Goal: Task Accomplishment & Management: Use online tool/utility

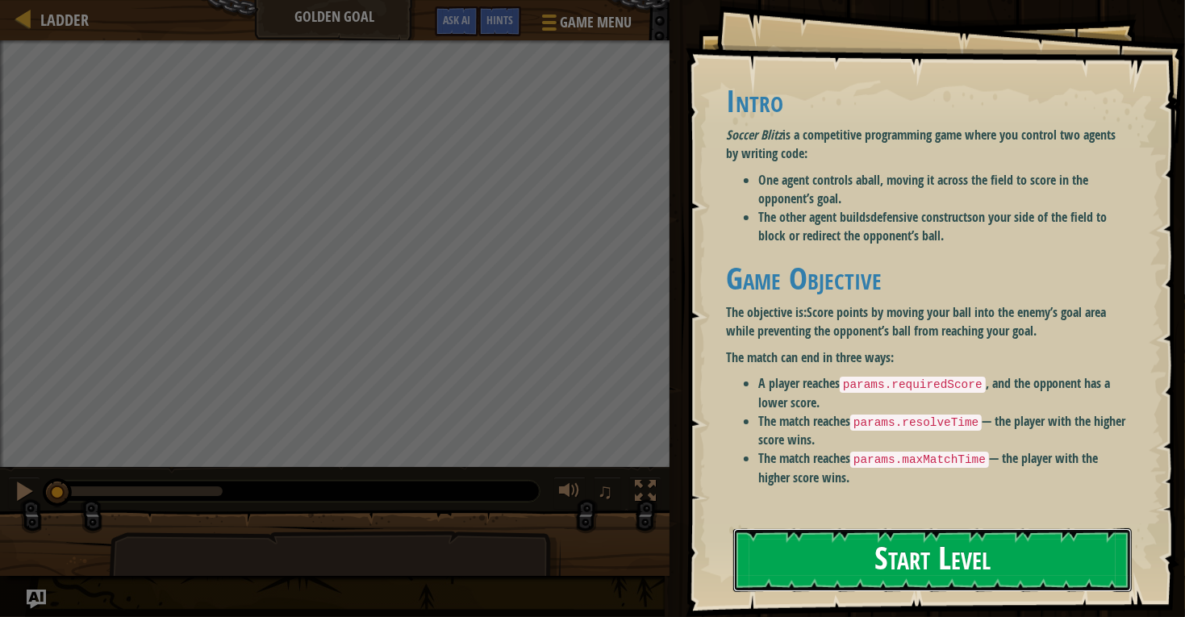
click at [1042, 574] on button "Start Level" at bounding box center [932, 560] width 399 height 64
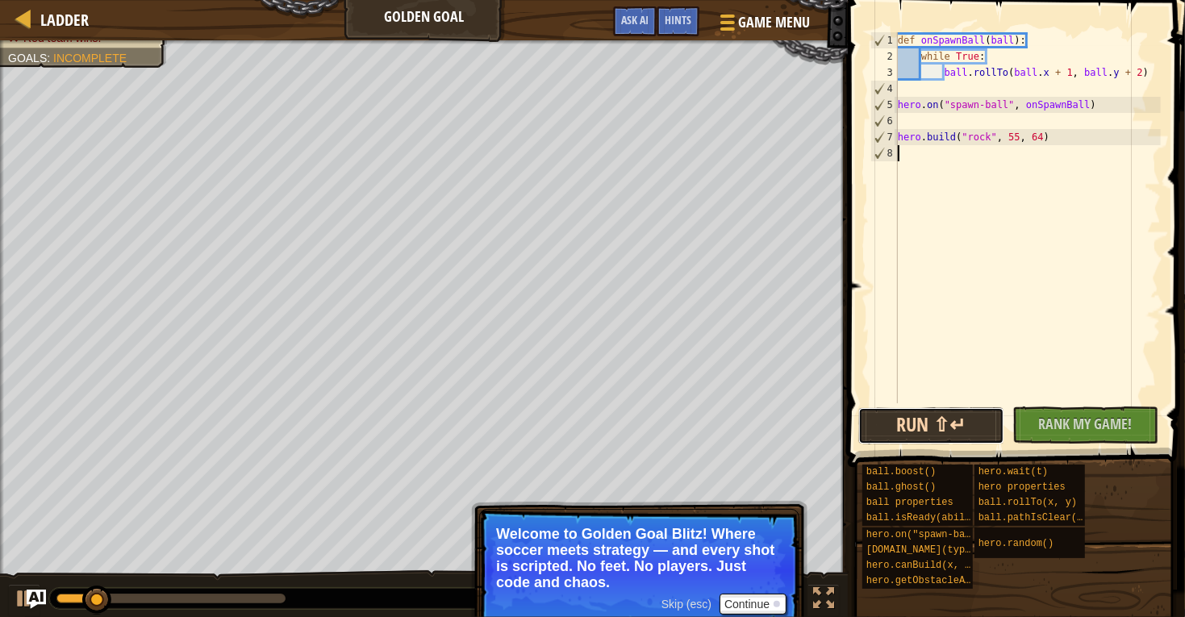
click at [907, 416] on button "Run ⇧↵" at bounding box center [931, 425] width 146 height 37
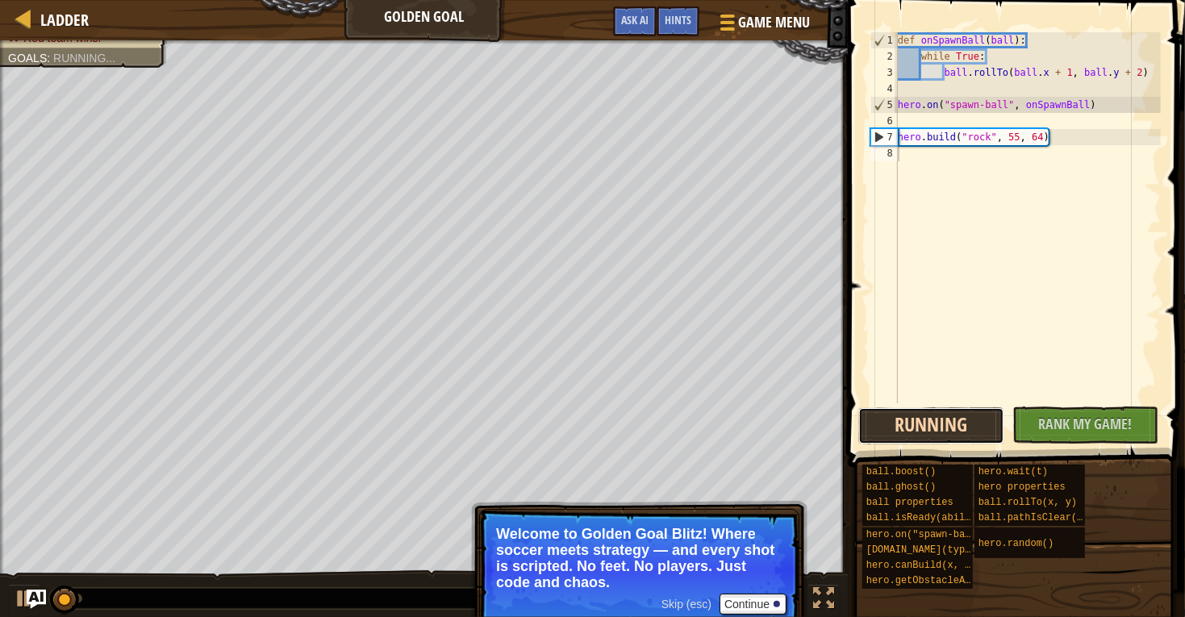
click at [907, 416] on button "Running" at bounding box center [931, 425] width 146 height 37
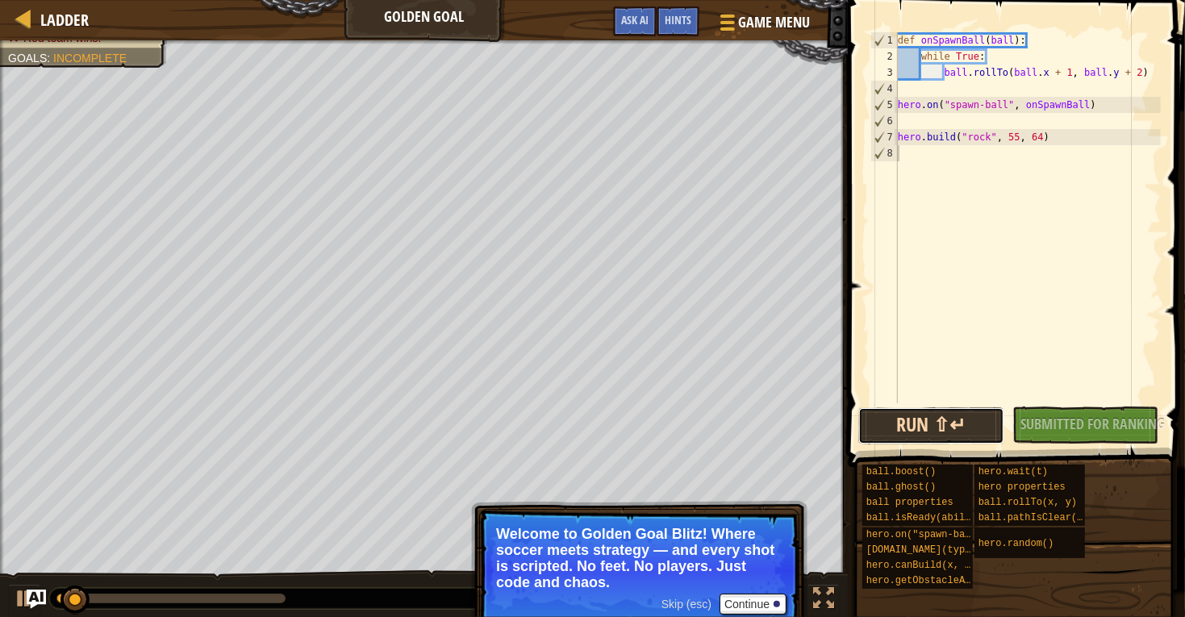
click at [907, 416] on button "Run ⇧↵" at bounding box center [931, 425] width 146 height 37
type textarea "h"
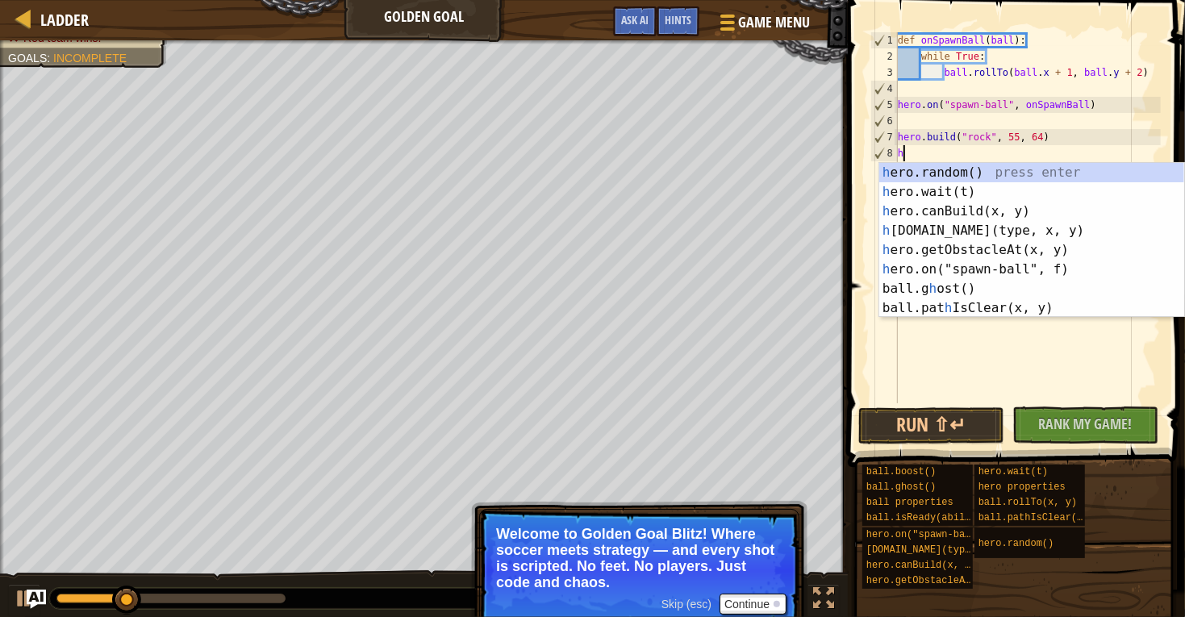
scroll to position [6, 0]
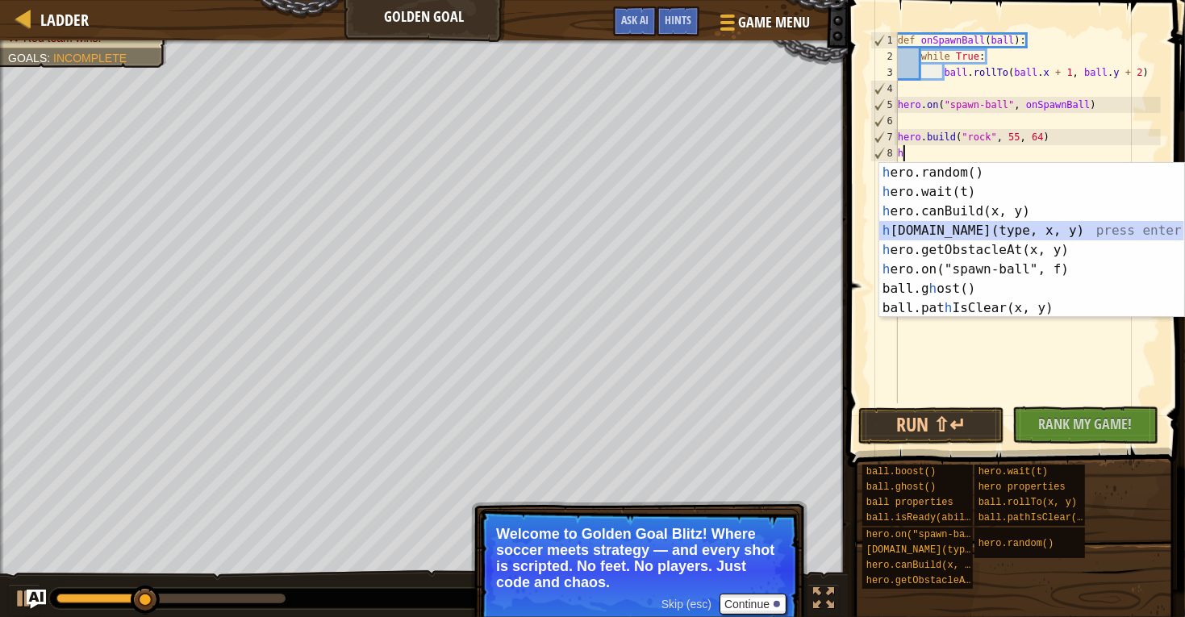
click at [1017, 228] on div "h ero.random() press enter h ero.wait(t) press enter h ero.canBuild(x, y) press…" at bounding box center [1031, 260] width 305 height 194
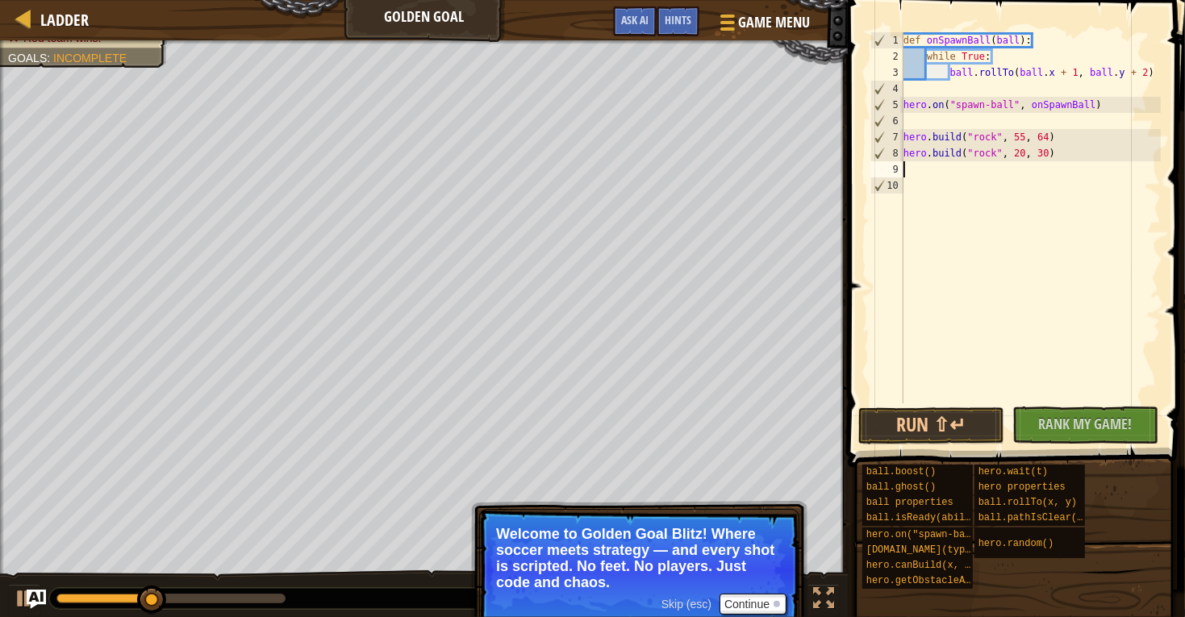
type textarea "h"
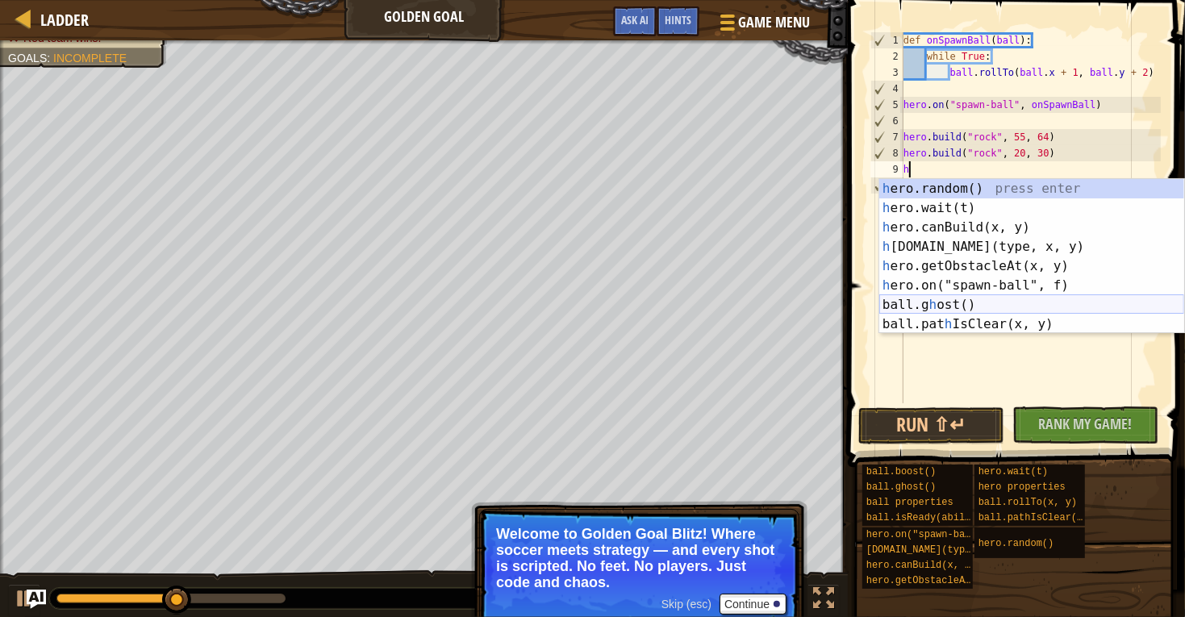
click at [1053, 305] on div "h ero.random() press enter h ero.wait(t) press enter h ero.canBuild(x, y) press…" at bounding box center [1031, 276] width 305 height 194
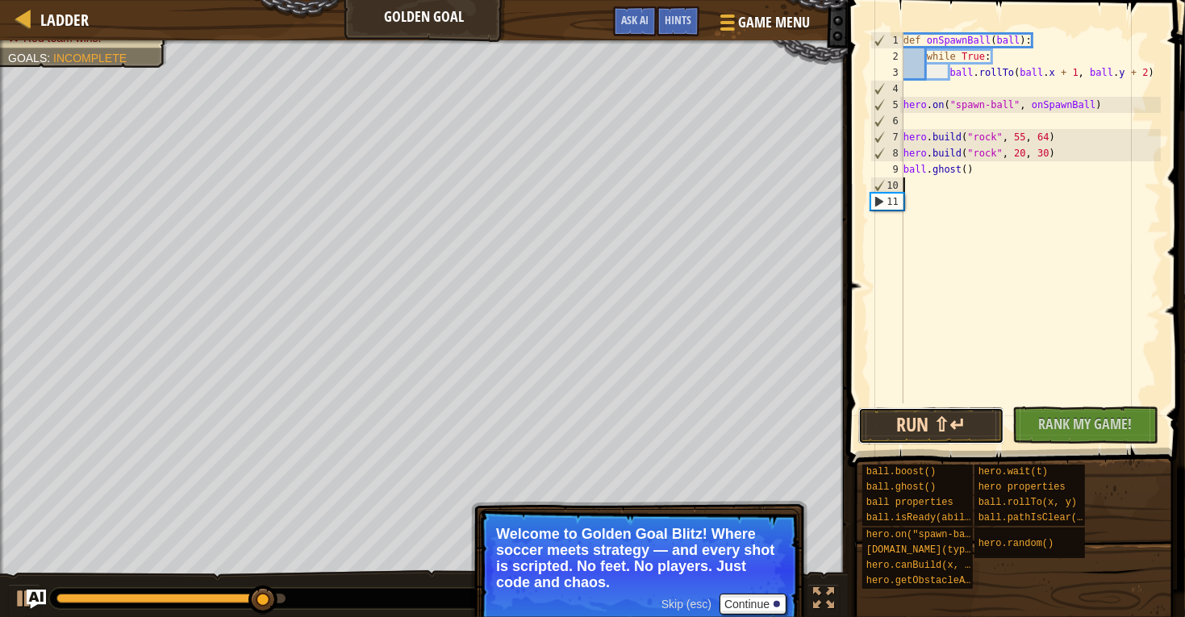
click at [982, 418] on button "Run ⇧↵" at bounding box center [931, 425] width 146 height 37
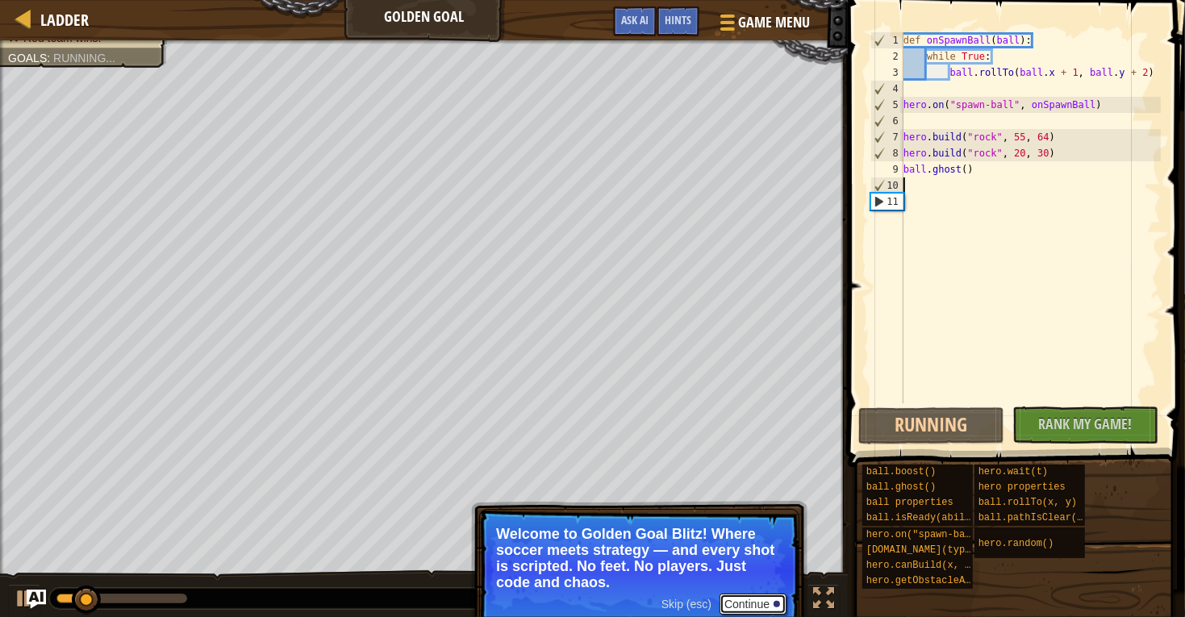
click at [746, 605] on button "Continue" at bounding box center [753, 604] width 67 height 21
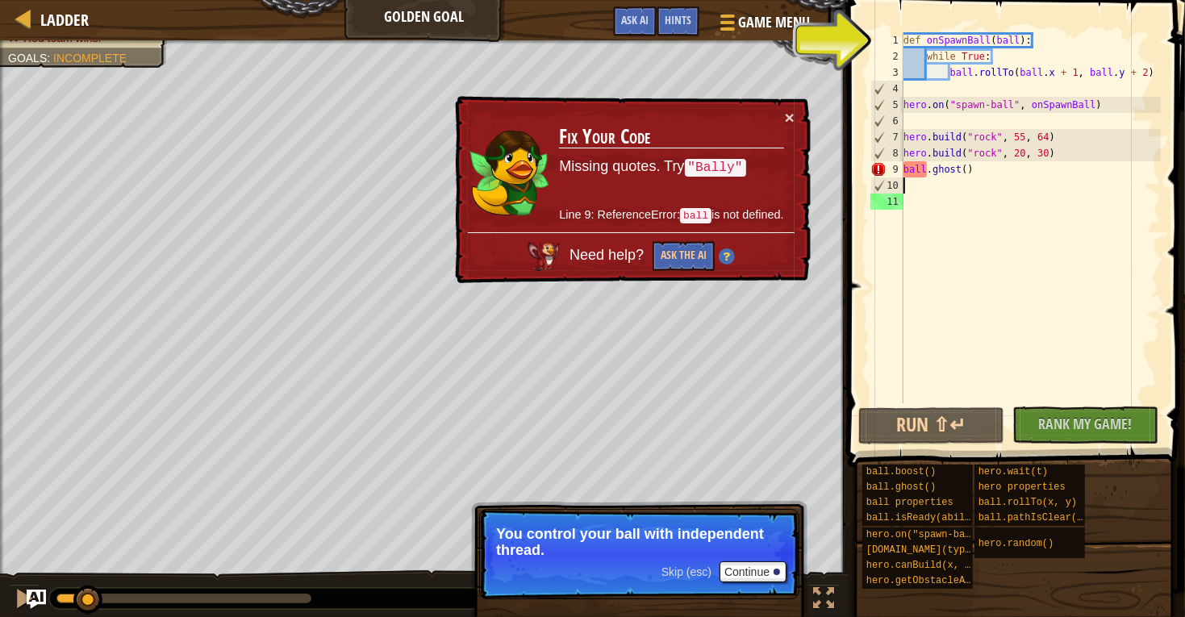
click at [948, 55] on div "def onSpawnBall ( ball ) : while True : ball . rollTo ( ball . x + 1 , ball . y…" at bounding box center [1030, 233] width 261 height 403
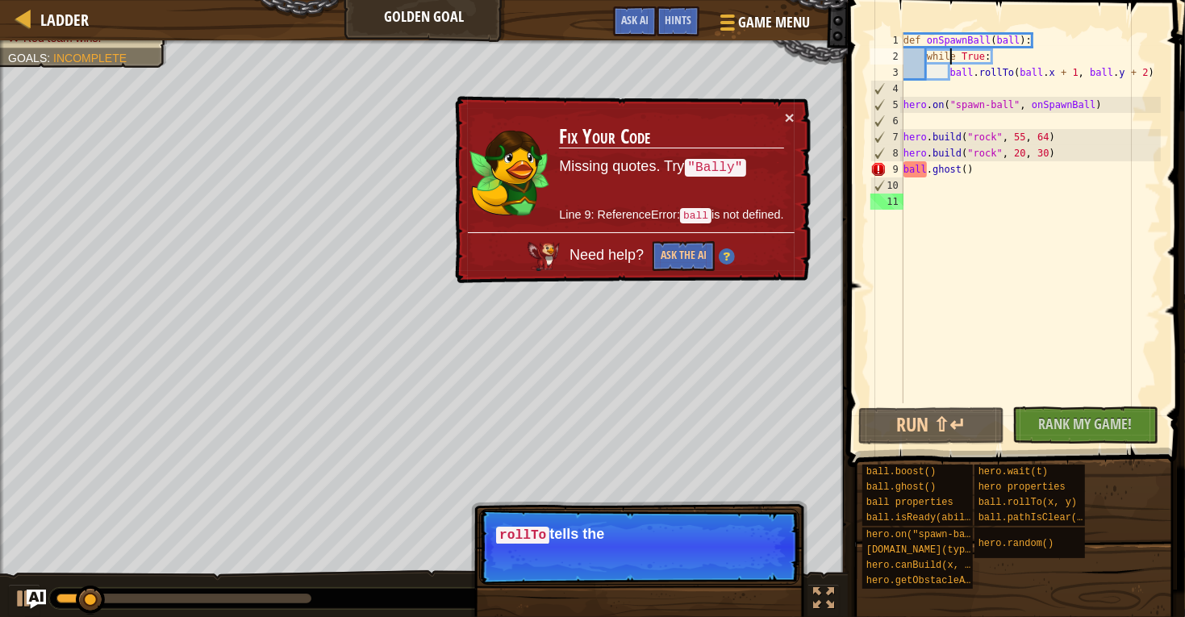
click at [924, 166] on div "def onSpawnBall ( ball ) : while True : ball . rollTo ( ball . x + 1 , ball . y…" at bounding box center [1030, 233] width 261 height 403
type textarea "ball.ghost()"
